Goal: Task Accomplishment & Management: Complete application form

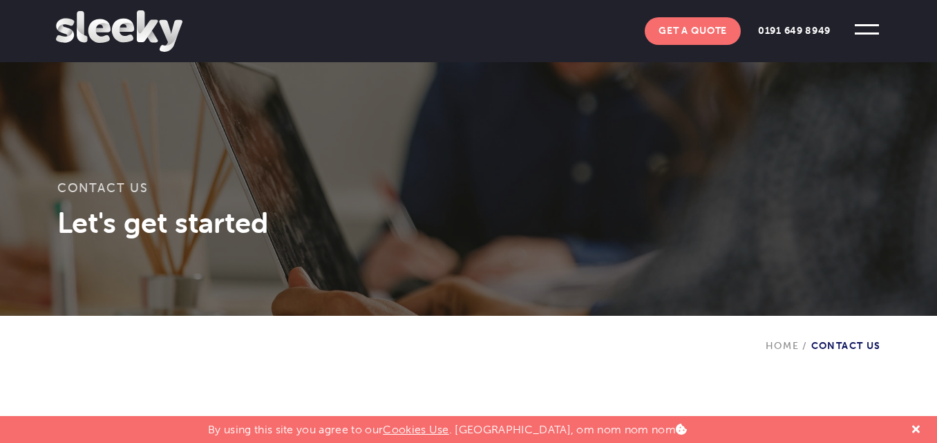
scroll to position [346, 0]
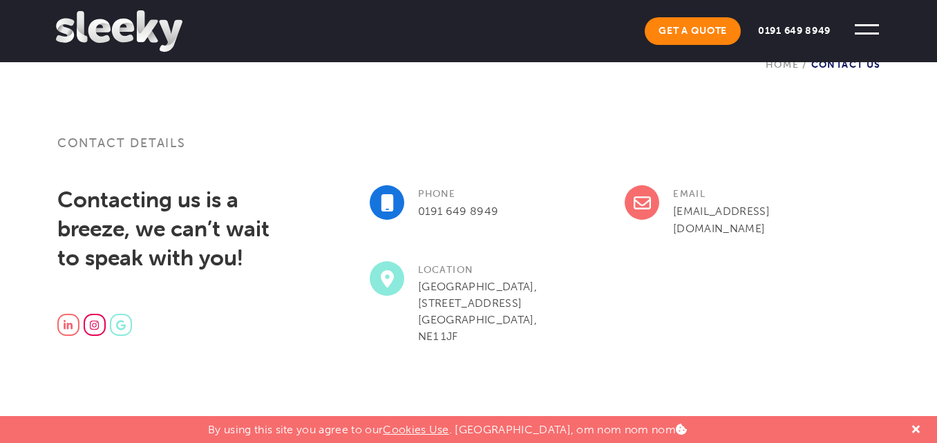
click at [662, 28] on link "Get A Quote" at bounding box center [693, 31] width 96 height 28
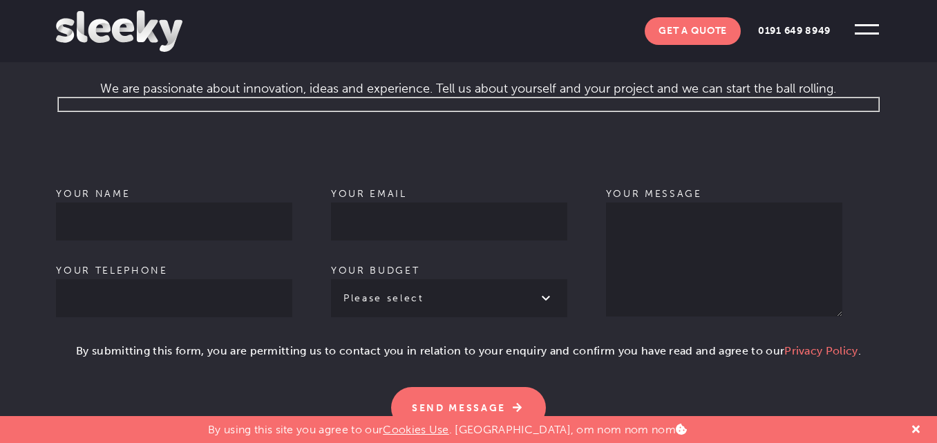
scroll to position [898, 0]
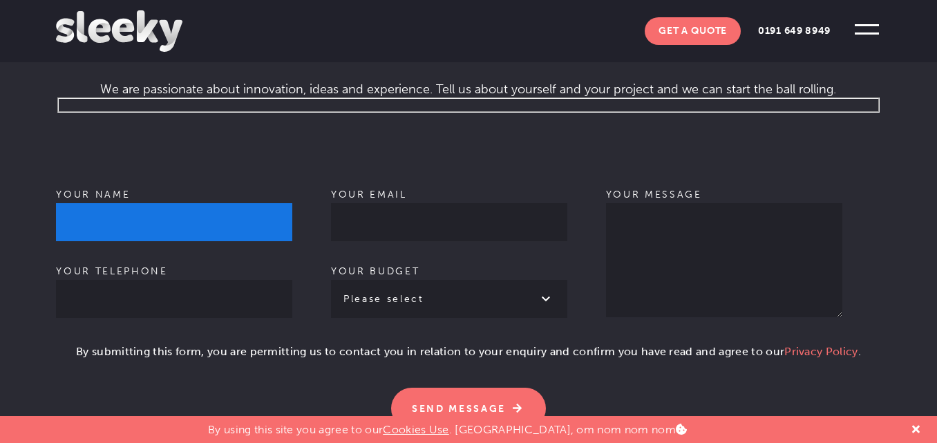
drag, startPoint x: 91, startPoint y: 204, endPoint x: 103, endPoint y: 204, distance: 12.4
click at [91, 204] on input "Your name" at bounding box center [174, 222] width 236 height 38
type input "[PERSON_NAME]"
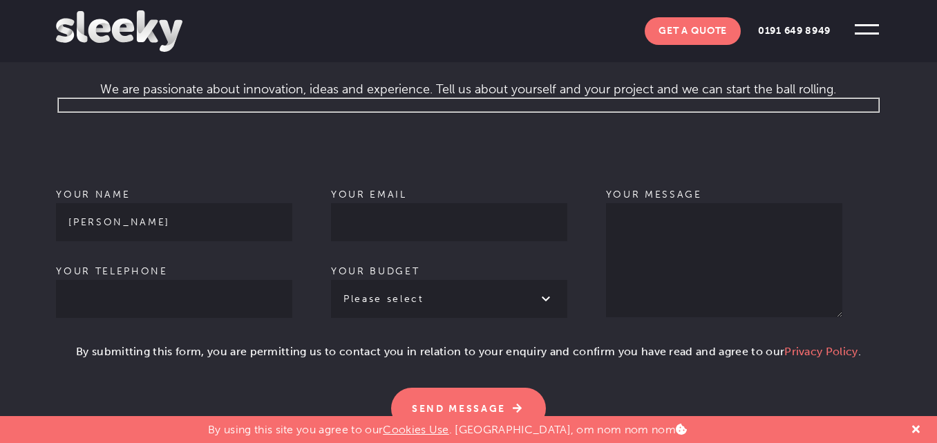
type input "07908525886"
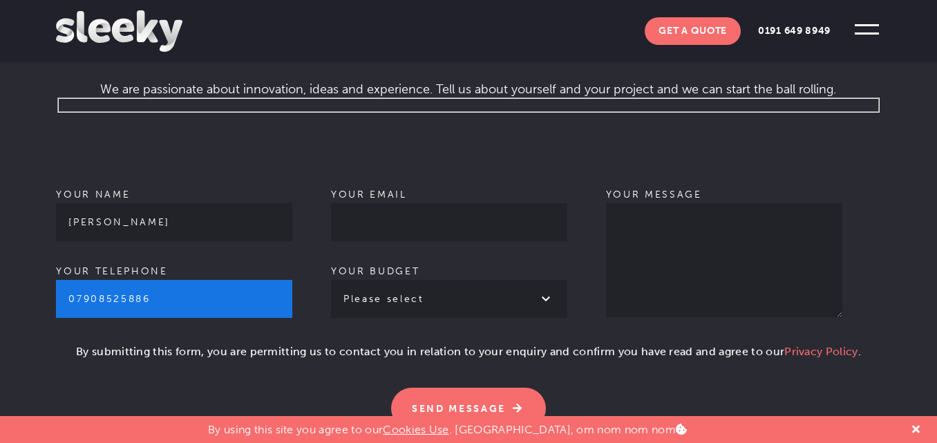
type input "[EMAIL_ADDRESS][DOMAIN_NAME]"
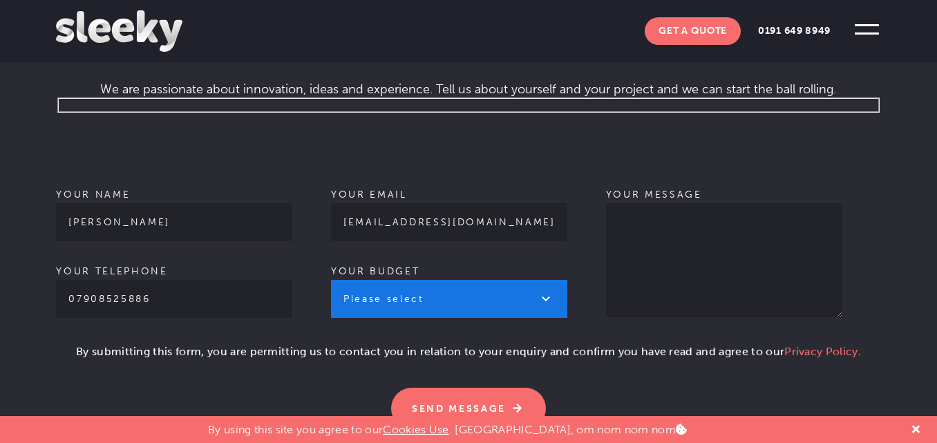
click at [411, 286] on select "Please select £1k - £2k £2k - £3k £3k - £4k £4k - £5k £5k - £10k More than £10k" at bounding box center [449, 299] width 236 height 38
select select "£1k - £2k"
click at [331, 280] on select "Please select £1k - £2k £2k - £3k £3k - £4k £4k - £5k £5k - £10k More than £10k" at bounding box center [449, 299] width 236 height 38
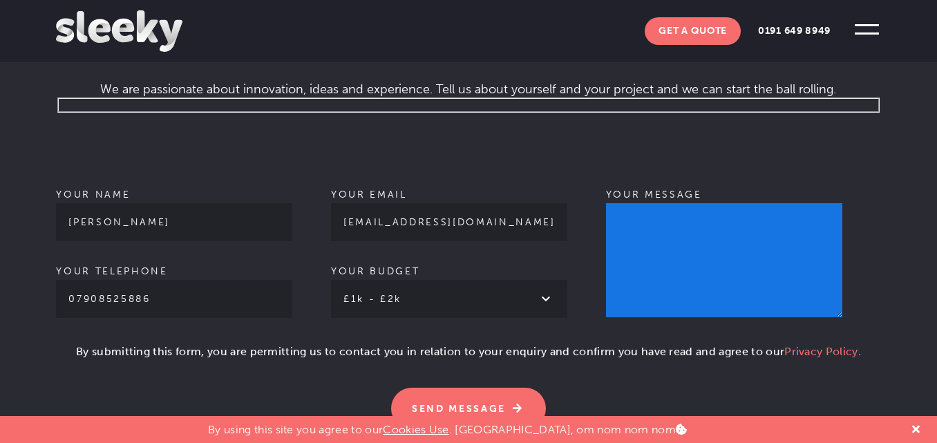
click at [697, 252] on textarea "Your message" at bounding box center [724, 260] width 236 height 114
paste textarea "Hi, I'm a Guest Blogger and Link Builder. Guest posting is an effective content…"
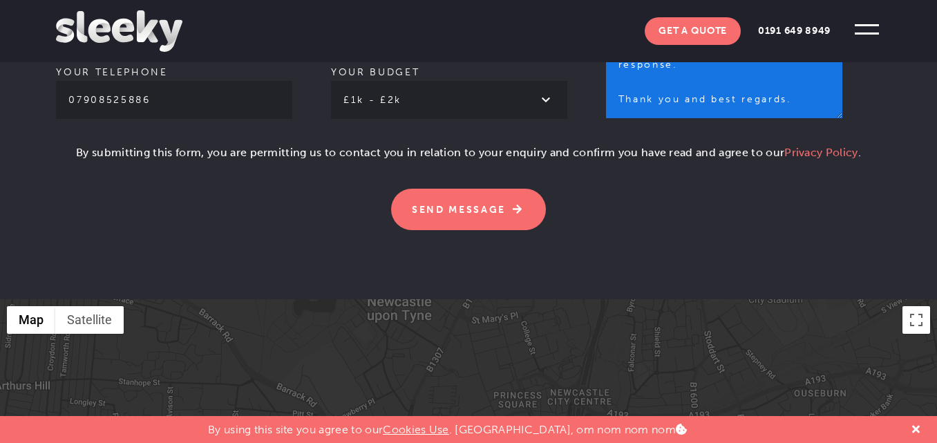
scroll to position [1106, 0]
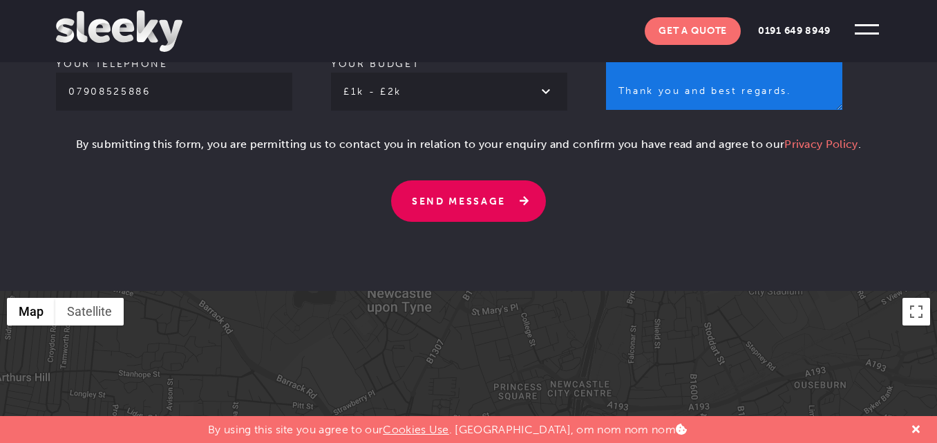
type textarea "Hi, I'm a Guest Blogger and Link Builder. Guest posting is an effective content…"
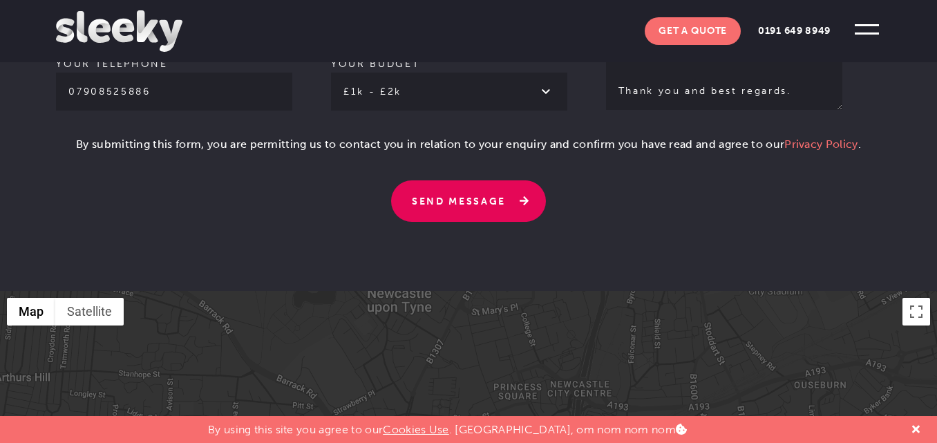
click at [460, 180] on input "Send Message" at bounding box center [468, 200] width 155 height 41
